Goal: Information Seeking & Learning: Learn about a topic

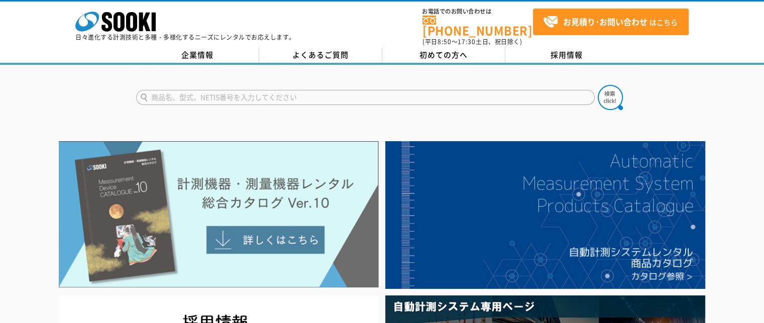
click at [219, 184] on img at bounding box center [219, 214] width 320 height 147
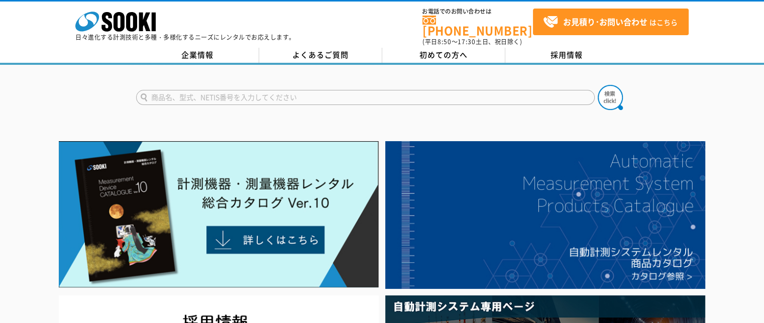
click at [160, 90] on input "text" at bounding box center [365, 97] width 459 height 15
type input "サ"
type input "サーモ"
click at [598, 85] on button at bounding box center [610, 97] width 25 height 25
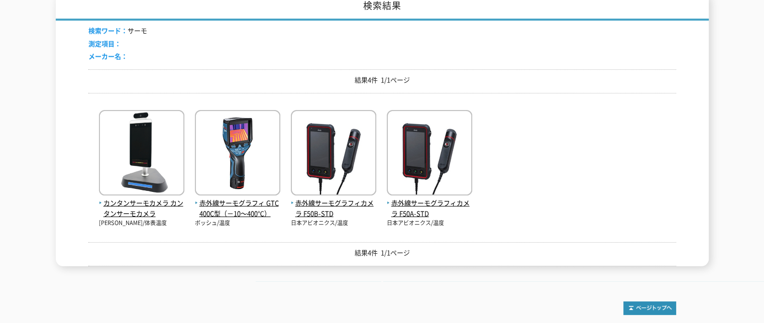
scroll to position [167, 0]
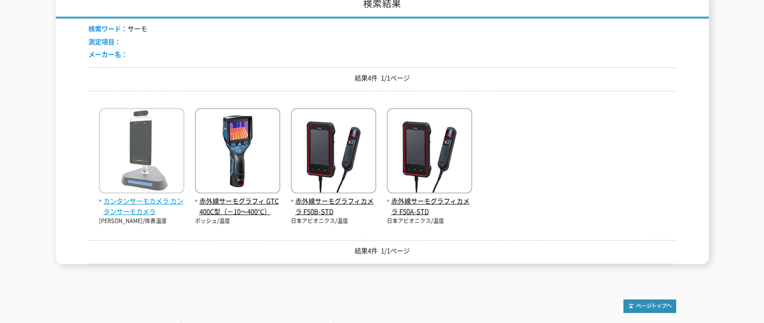
click at [139, 208] on span "カンタンサーモカメラ カンタンサーモカメラ" at bounding box center [141, 206] width 85 height 21
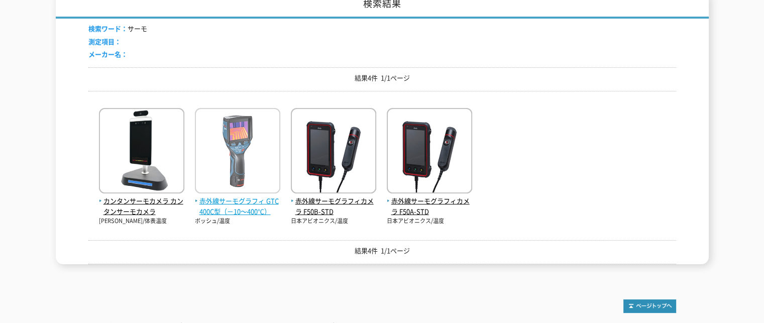
click at [229, 199] on span "赤外線サーモグラフィ GTC400C型（－10～400℃）" at bounding box center [237, 206] width 85 height 21
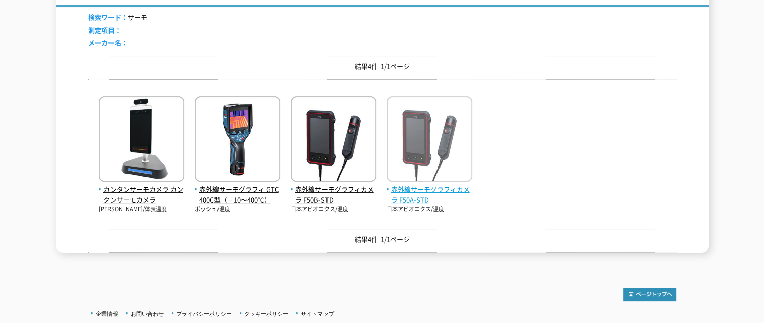
scroll to position [81, 0]
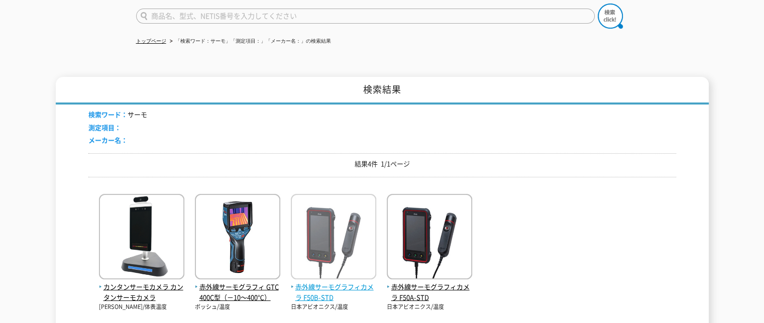
click at [322, 284] on span "赤外線サーモグラフィカメラ F50B-STD" at bounding box center [333, 292] width 85 height 21
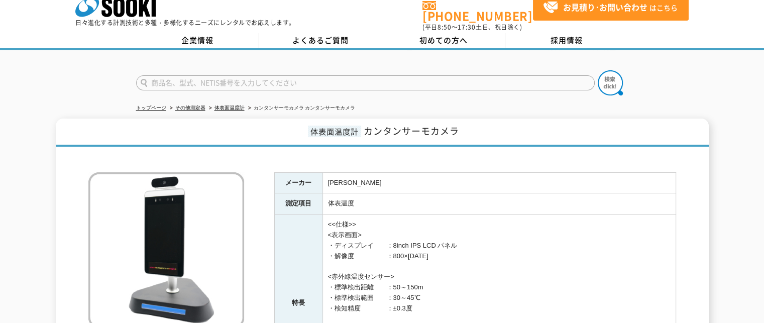
scroll to position [83, 0]
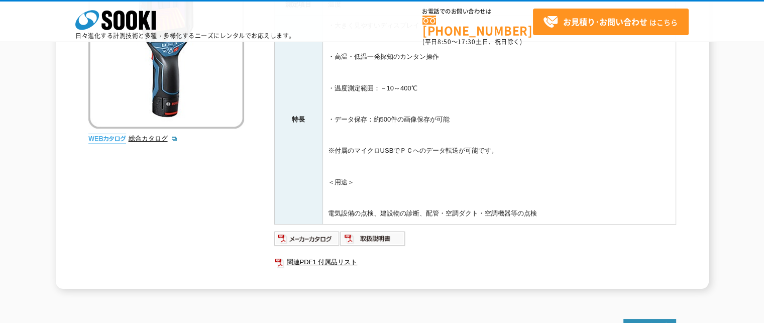
scroll to position [83, 0]
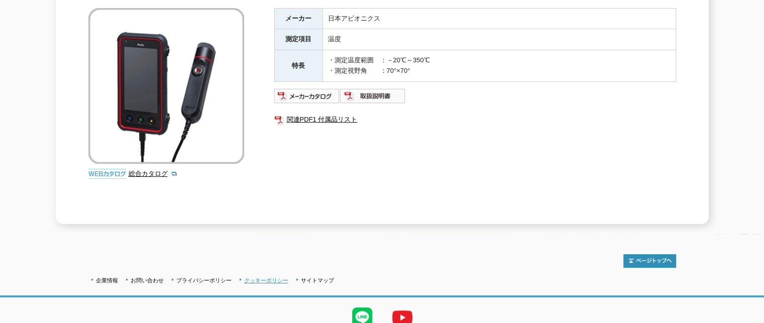
scroll to position [48, 0]
